Goal: Transaction & Acquisition: Subscribe to service/newsletter

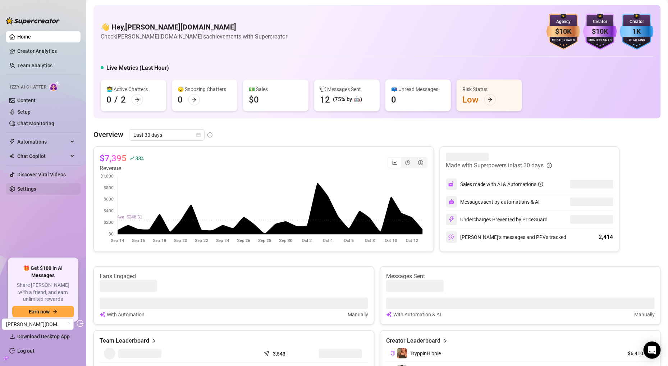
click at [33, 186] on link "Settings" at bounding box center [26, 189] width 19 height 6
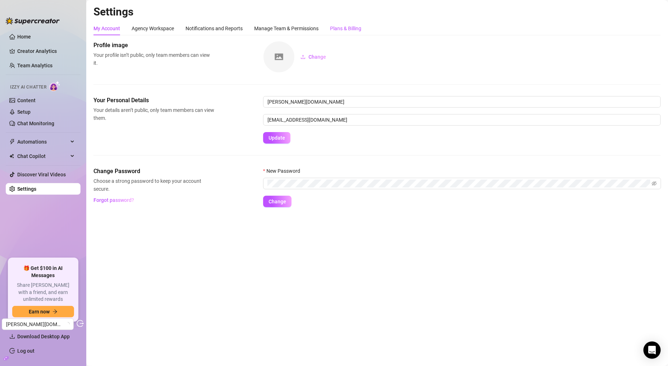
click at [350, 30] on div "Plans & Billing" at bounding box center [345, 28] width 31 height 8
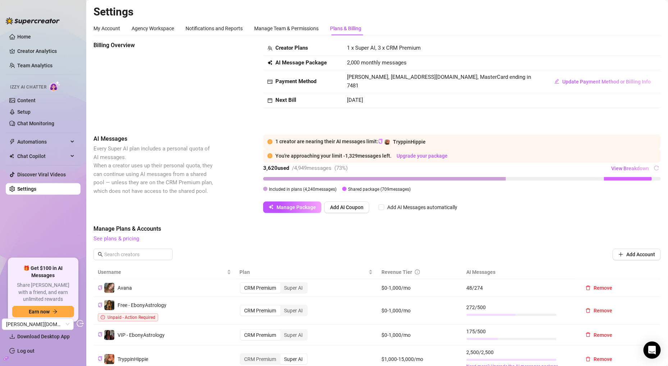
click at [292, 209] on span "Manage Package" at bounding box center [297, 207] width 40 height 6
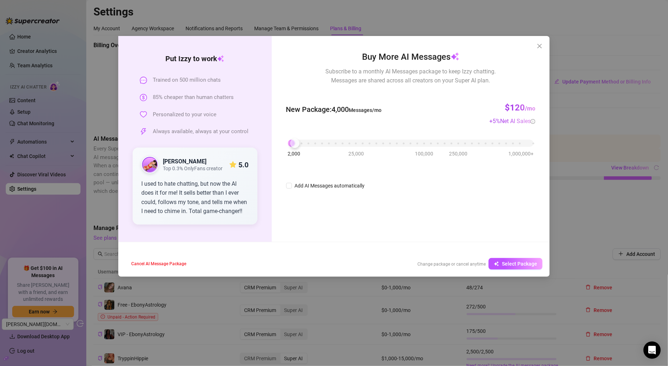
click at [298, 142] on div "2,000 25,000 100,000 250,000 1,000,000+" at bounding box center [411, 140] width 246 height 4
click at [306, 142] on div "2,000 25,000 100,000 250,000 1,000,000+" at bounding box center [411, 140] width 246 height 4
drag, startPoint x: 304, startPoint y: 142, endPoint x: 277, endPoint y: 138, distance: 27.7
click at [277, 138] on div "Buy More AI Messages Subscribe to a monthly AI Messages package to keep Izzy ch…" at bounding box center [411, 139] width 278 height 206
drag, startPoint x: 344, startPoint y: 107, endPoint x: 535, endPoint y: 105, distance: 191.4
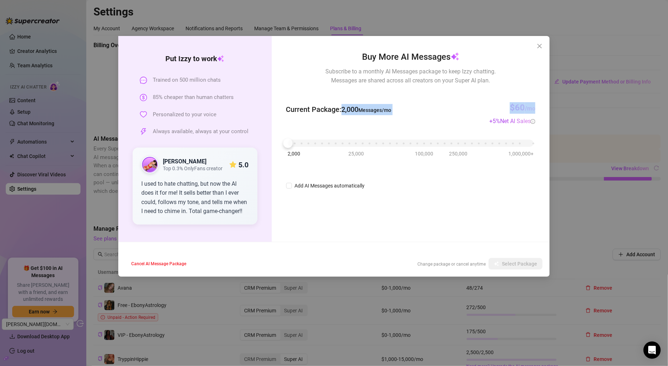
click at [535, 105] on div "Current Package : 2,000 Messages/mo $60 /mo + 5 % Net AI Sales" at bounding box center [410, 110] width 249 height 32
copy div "2,000 Messages/mo $60 /mo"
click at [296, 142] on div "2,000 25,000 100,000 250,000 1,000,000+" at bounding box center [411, 140] width 246 height 4
click at [297, 143] on div at bounding box center [294, 142] width 9 height 9
copy div "2,000 Messages/mo $60 /mo"
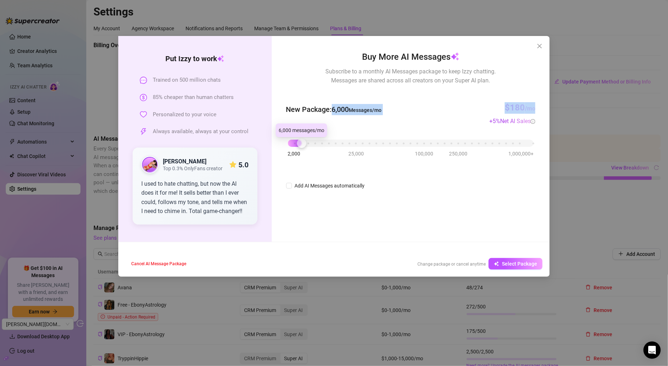
click at [301, 142] on div "2,000 25,000 100,000 250,000 1,000,000+" at bounding box center [411, 140] width 246 height 4
click at [289, 110] on span "New Package : 6,000 Messages/mo" at bounding box center [334, 109] width 96 height 11
drag, startPoint x: 333, startPoint y: 109, endPoint x: 500, endPoint y: 120, distance: 167.3
click at [512, 124] on div "New Package : 6,000 Messages/mo $180 /mo + 5 % Net AI Sales" at bounding box center [410, 110] width 249 height 32
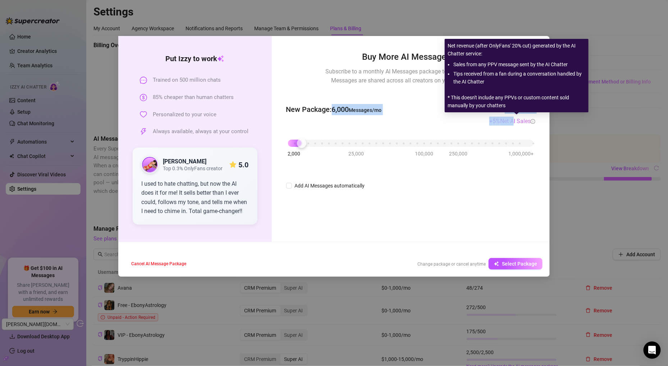
click at [469, 115] on div "New Package : 6,000 Messages/mo $180 /mo + 5 % Net AI Sales" at bounding box center [410, 110] width 249 height 32
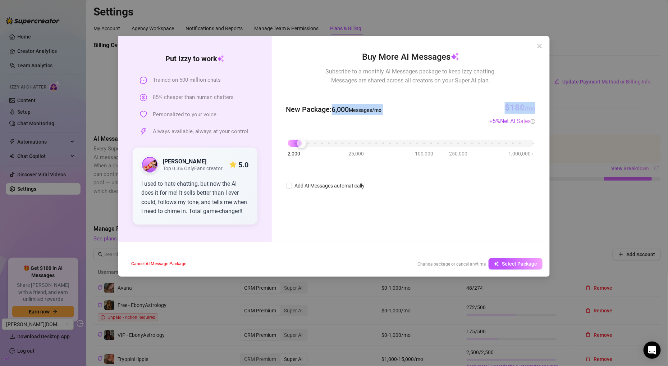
drag, startPoint x: 333, startPoint y: 105, endPoint x: 542, endPoint y: 112, distance: 209.8
click at [542, 112] on div "Buy More AI Messages Subscribe to a monthly AI Messages package to keep Izzy ch…" at bounding box center [411, 139] width 278 height 206
copy div "6,000 Messages/mo $180 /mo"
click at [310, 142] on div "2,000 25,000 100,000 250,000 1,000,000+" at bounding box center [411, 140] width 246 height 4
copy div "6,000 Messages/mo $180 /mo"
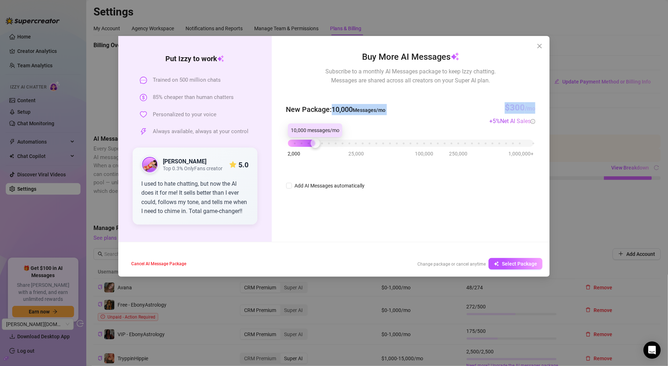
click at [317, 142] on div "2,000 25,000 100,000 250,000 1,000,000+" at bounding box center [411, 140] width 246 height 4
copy div "6,000 Messages/mo $180 /mo"
click at [323, 142] on div "2,000 25,000 100,000 250,000 1,000,000+" at bounding box center [411, 140] width 246 height 4
click at [323, 144] on div at bounding box center [322, 142] width 9 height 9
copy div "6,000 Messages/mo $180 /mo"
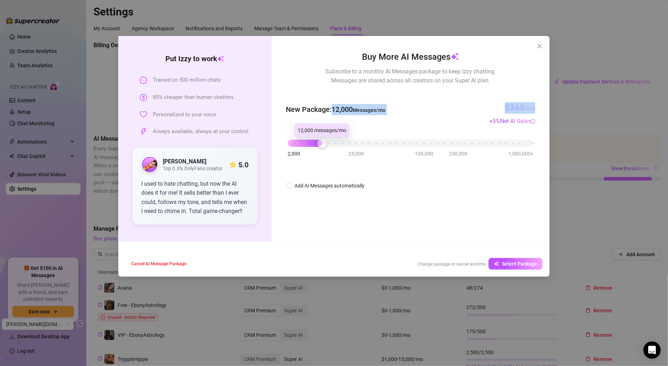
click at [330, 142] on div "2,000 25,000 100,000 250,000 1,000,000+" at bounding box center [411, 140] width 246 height 4
copy div "6,000 Messages/mo $180 /mo"
click at [335, 142] on div "2,000 25,000 100,000 250,000 1,000,000+" at bounding box center [411, 140] width 246 height 4
copy div "6,000 Messages/mo $180 /mo"
click at [344, 142] on div "2,000 25,000 100,000 250,000 1,000,000+" at bounding box center [411, 140] width 246 height 4
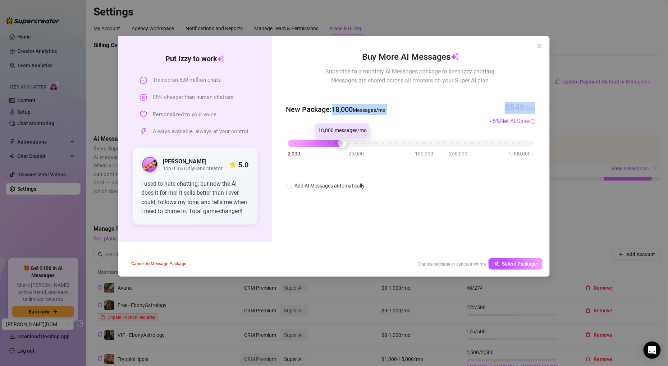
copy div "6,000 Messages/mo $180 /mo"
click at [351, 142] on div "2,000 25,000 100,000 250,000 1,000,000+" at bounding box center [411, 140] width 246 height 4
copy div "6,000 Messages/mo $180 /mo"
click at [357, 142] on div "2,000 25,000 100,000 250,000 1,000,000+" at bounding box center [411, 140] width 246 height 4
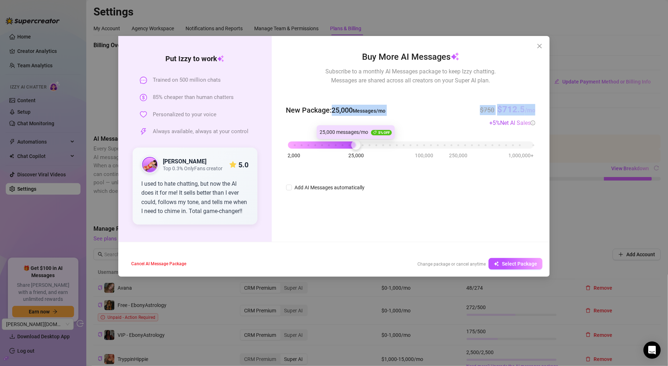
click at [365, 144] on div "2,000 25,000 100,000 250,000 1,000,000+" at bounding box center [411, 142] width 246 height 4
click at [530, 144] on div "2,000 25,000 100,000 250,000 1,000,000+" at bounding box center [411, 142] width 246 height 4
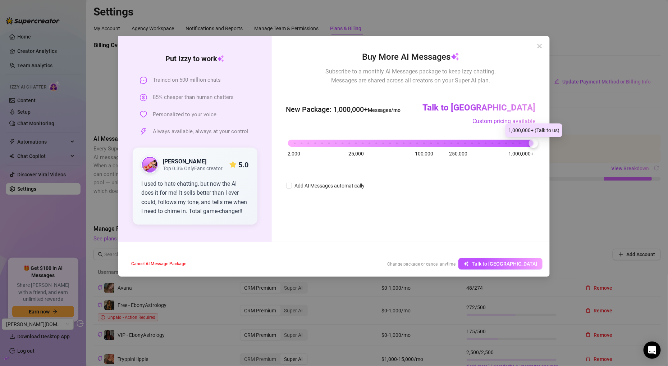
drag, startPoint x: 530, startPoint y: 145, endPoint x: 557, endPoint y: 146, distance: 27.0
click at [557, 146] on div "Put Izzy to work Trained on 500 million chats 85% cheaper than human chatters P…" at bounding box center [334, 183] width 668 height 366
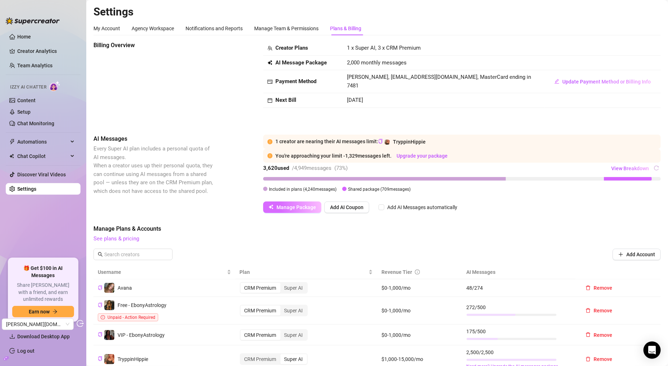
click at [303, 204] on span "Manage Package" at bounding box center [297, 207] width 40 height 6
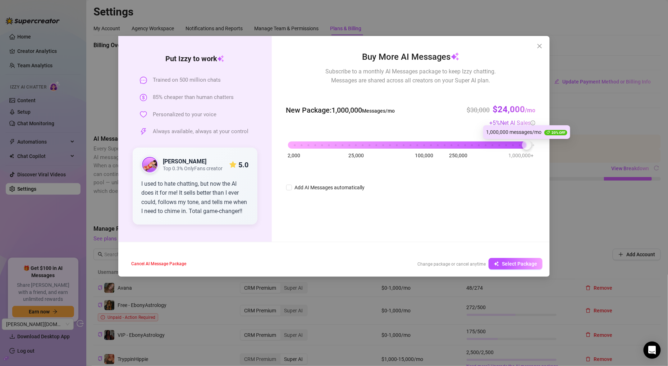
drag, startPoint x: 292, startPoint y: 144, endPoint x: 529, endPoint y: 149, distance: 236.8
click at [529, 149] on div "2,000 25,000 100,000 250,000 1,000,000+" at bounding box center [410, 145] width 249 height 19
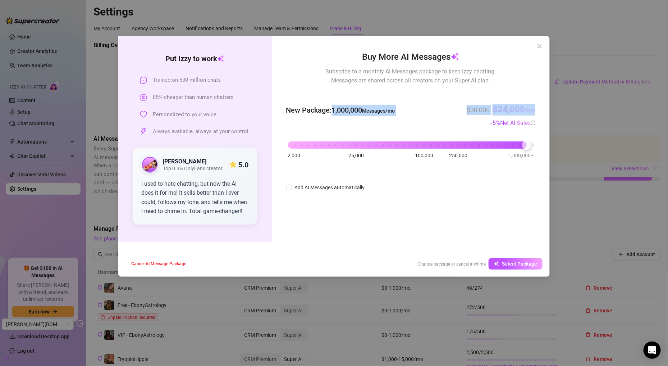
drag, startPoint x: 332, startPoint y: 109, endPoint x: 544, endPoint y: 112, distance: 211.9
click at [544, 112] on div "Buy More AI Messages Subscribe to a monthly AI Messages package to keep Izzy ch…" at bounding box center [411, 139] width 278 height 206
